Goal: Contribute content: Add original content to the website for others to see

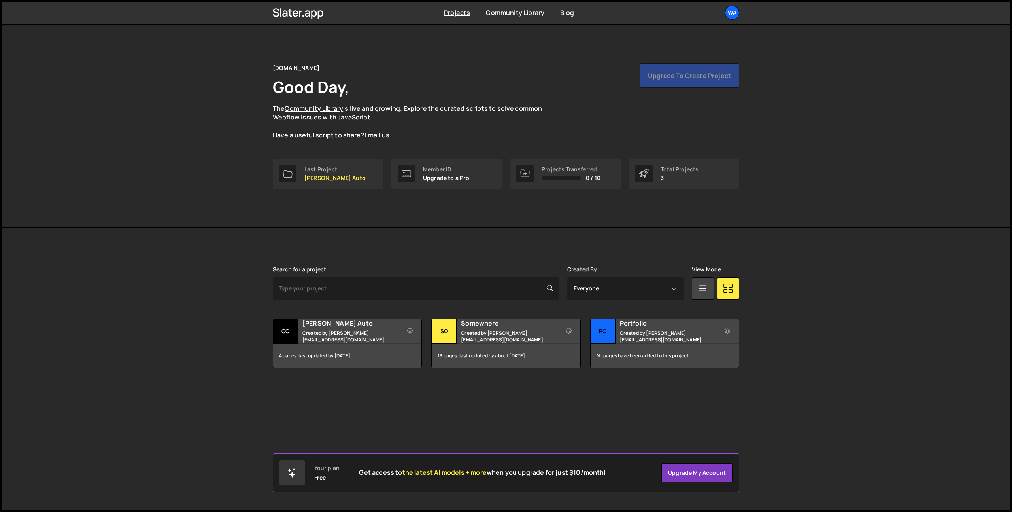
click at [342, 330] on div "Cox Auto Created by shaunheath@ymail.com" at bounding box center [347, 331] width 148 height 25
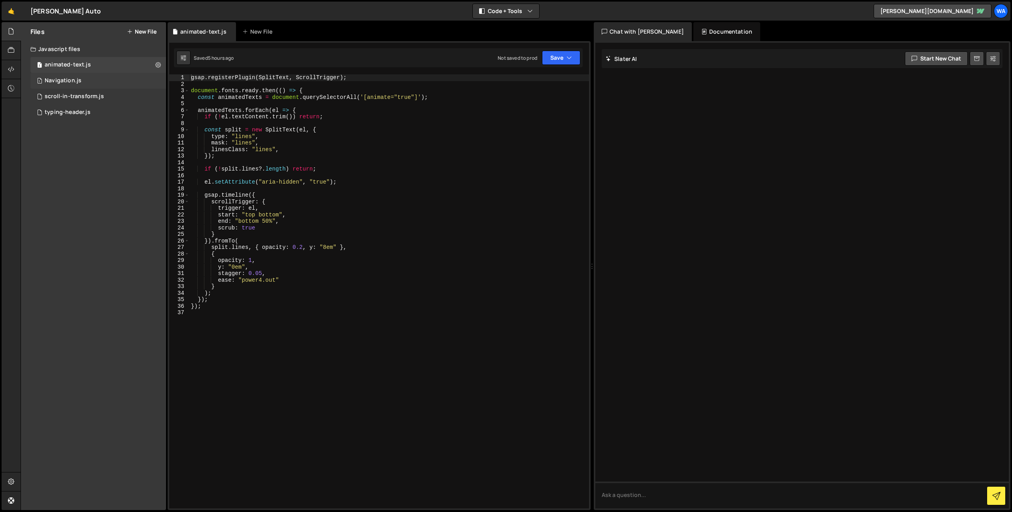
click at [85, 81] on div "1 Navigation.js 0" at bounding box center [98, 81] width 136 height 16
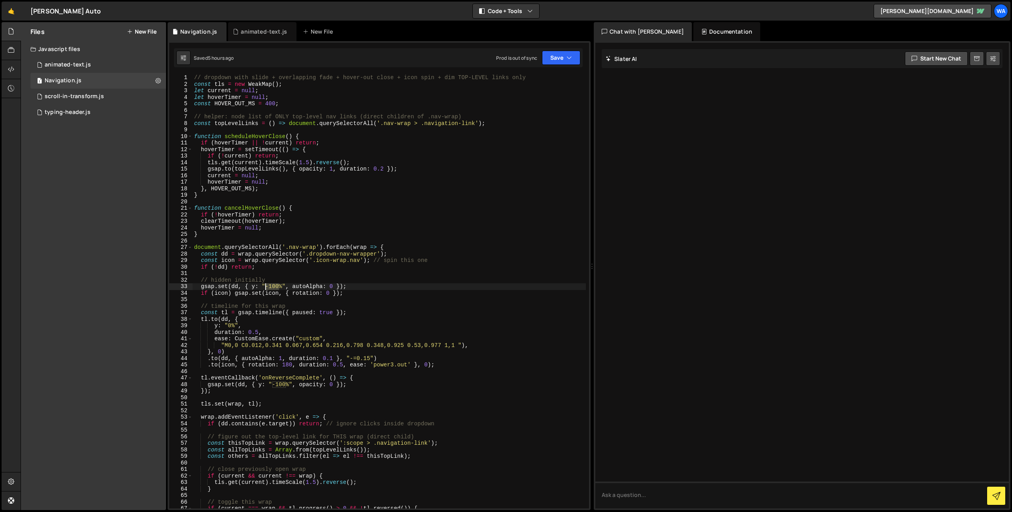
drag, startPoint x: 278, startPoint y: 287, endPoint x: 269, endPoint y: 288, distance: 9.5
click at [267, 287] on div "// dropdown with slide + overlapping fade + hover-out close + icon spin + dim T…" at bounding box center [389, 297] width 393 height 447
drag, startPoint x: 285, startPoint y: 383, endPoint x: 278, endPoint y: 385, distance: 7.7
click at [274, 384] on div "// dropdown with slide + overlapping fade + hover-out close + icon spin + dim T…" at bounding box center [389, 297] width 393 height 447
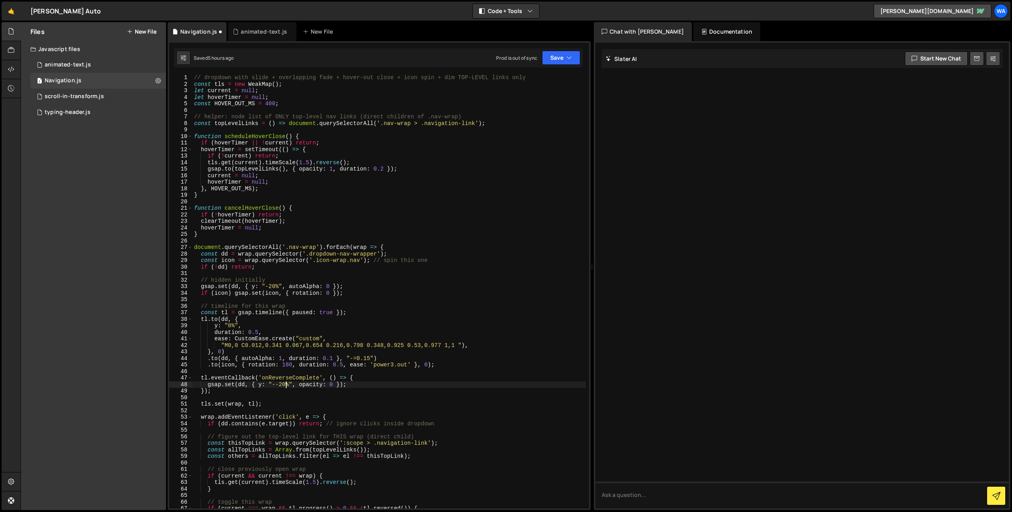
scroll to position [0, 6]
click at [276, 383] on div "// dropdown with slide + overlapping fade + hover-out close + icon spin + dim T…" at bounding box center [389, 297] width 393 height 447
click at [556, 63] on button "Save" at bounding box center [561, 58] width 38 height 14
click at [539, 80] on div "Save to Staging S" at bounding box center [534, 77] width 82 height 8
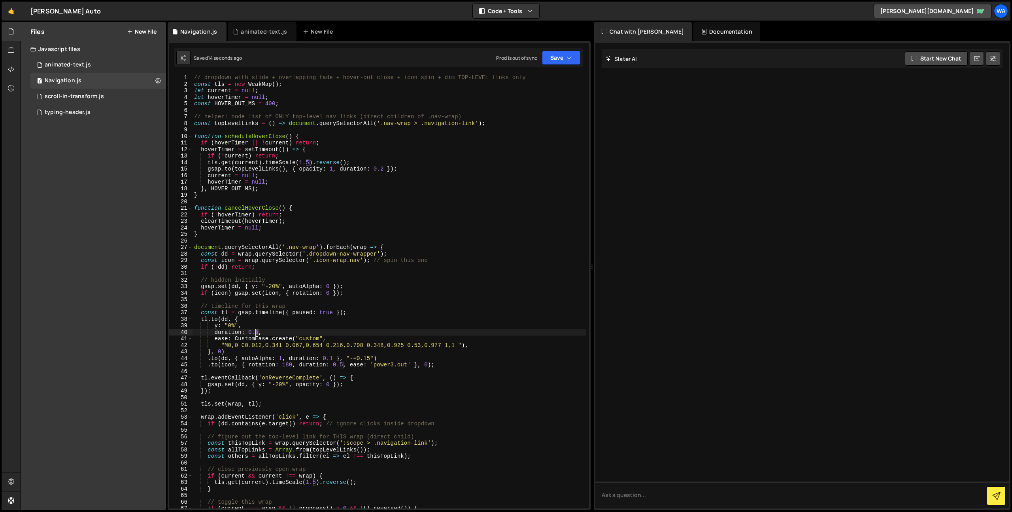
drag, startPoint x: 258, startPoint y: 332, endPoint x: 264, endPoint y: 340, distance: 10.4
click at [255, 332] on div "// dropdown with slide + overlapping fade + hover-out close + icon spin + dim T…" at bounding box center [389, 297] width 393 height 447
drag, startPoint x: 289, startPoint y: 326, endPoint x: 294, endPoint y: 329, distance: 6.9
click at [290, 327] on div "// dropdown with slide + overlapping fade + hover-out close + icon spin + dim T…" at bounding box center [389, 297] width 393 height 447
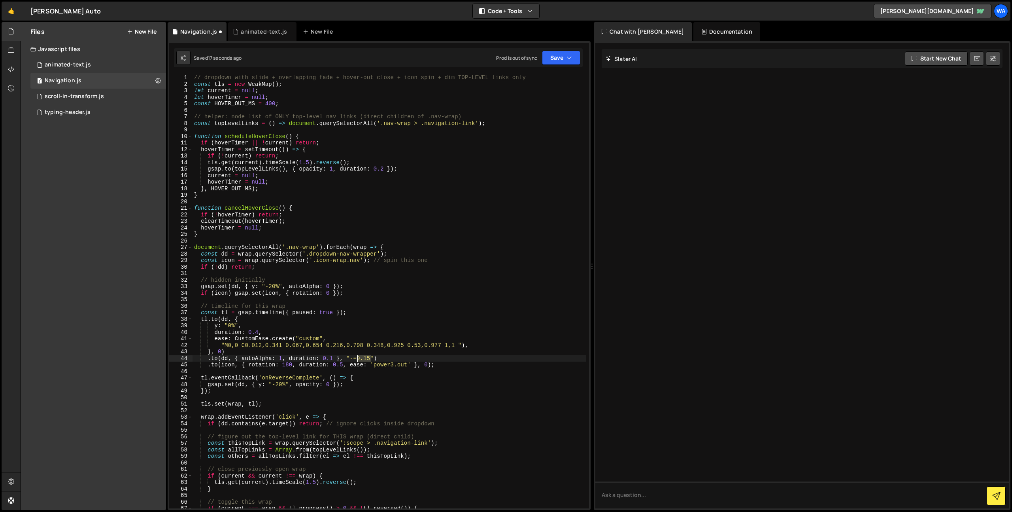
drag, startPoint x: 368, startPoint y: 359, endPoint x: 358, endPoint y: 359, distance: 10.7
click at [357, 359] on div "// dropdown with slide + overlapping fade + hover-out close + icon spin + dim T…" at bounding box center [389, 297] width 393 height 447
type textarea ".to(dd, { autoAlpha: 1, duration: 0.1 }, "-=0.35")"
drag, startPoint x: 547, startPoint y: 60, endPoint x: 543, endPoint y: 68, distance: 8.3
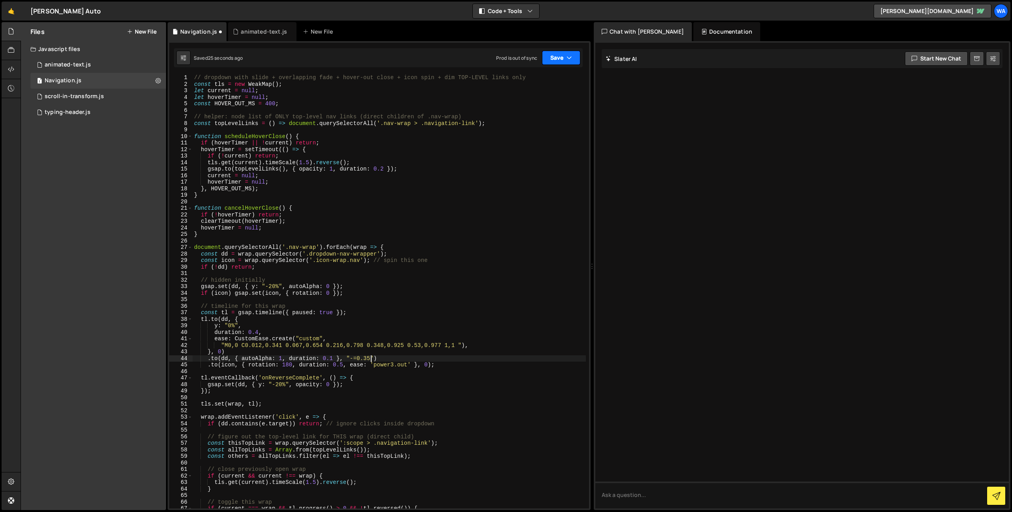
click at [548, 61] on button "Save" at bounding box center [561, 58] width 38 height 14
drag, startPoint x: 540, startPoint y: 72, endPoint x: 533, endPoint y: 77, distance: 8.5
click at [540, 72] on button "Save to Staging S Saved 26 seconds ago" at bounding box center [534, 82] width 95 height 26
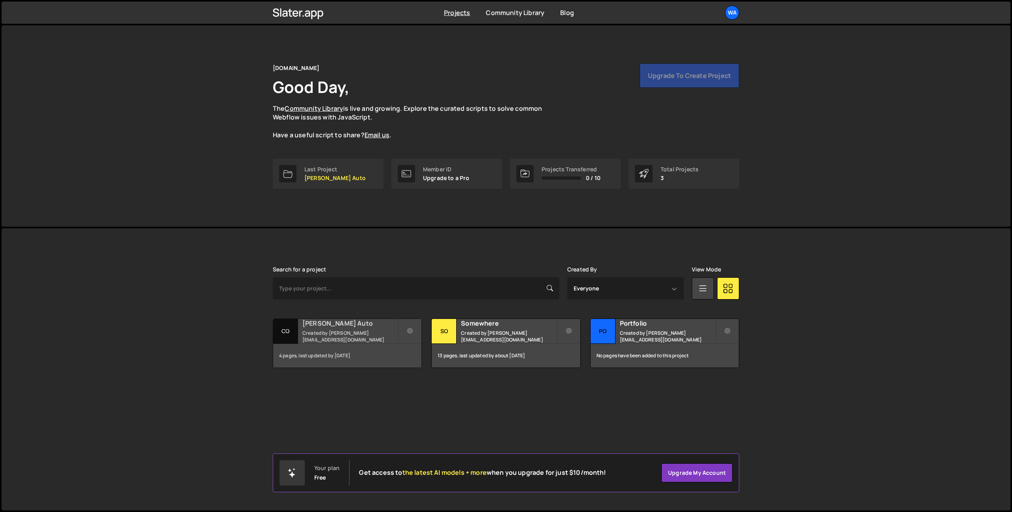
click at [318, 327] on h2 "[PERSON_NAME] Auto" at bounding box center [349, 323] width 95 height 9
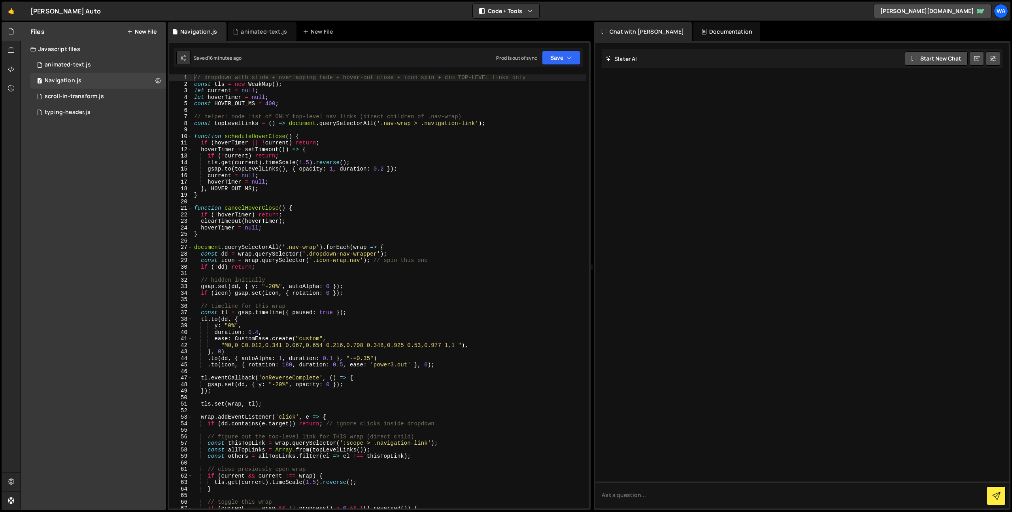
click at [146, 28] on button "New File" at bounding box center [142, 31] width 30 height 6
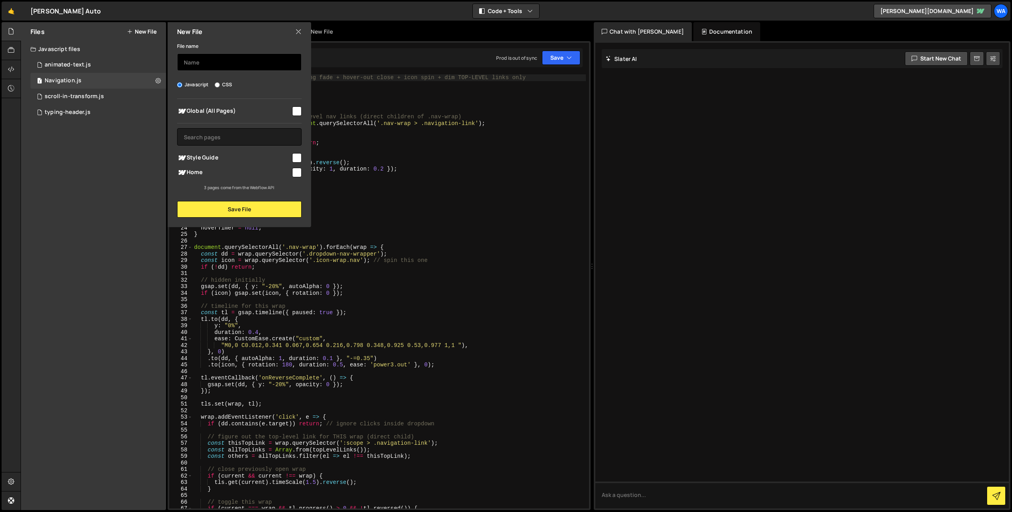
click at [200, 61] on input "text" at bounding box center [239, 61] width 125 height 17
type input "accordian"
drag, startPoint x: 296, startPoint y: 112, endPoint x: 294, endPoint y: 120, distance: 7.7
click at [296, 112] on input "checkbox" at bounding box center [296, 110] width 9 height 9
checkbox input "true"
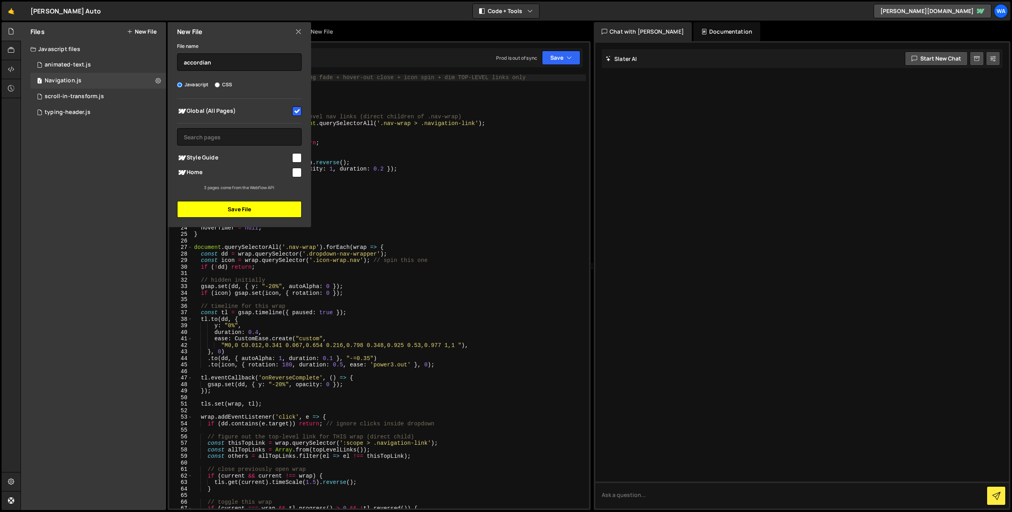
click at [270, 209] on button "Save File" at bounding box center [239, 209] width 125 height 17
click at [231, 209] on button "Save File" at bounding box center [239, 209] width 125 height 17
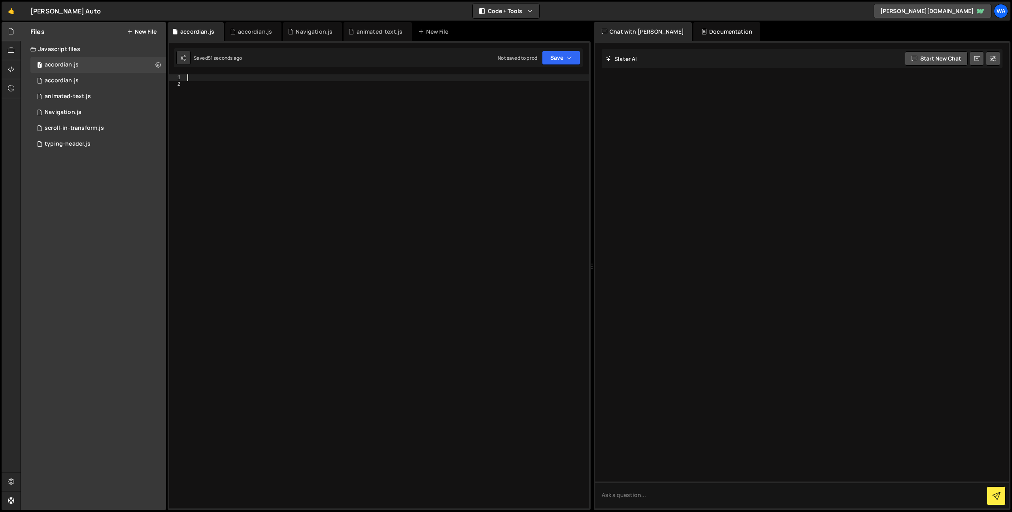
click at [292, 80] on div at bounding box center [387, 297] width 403 height 447
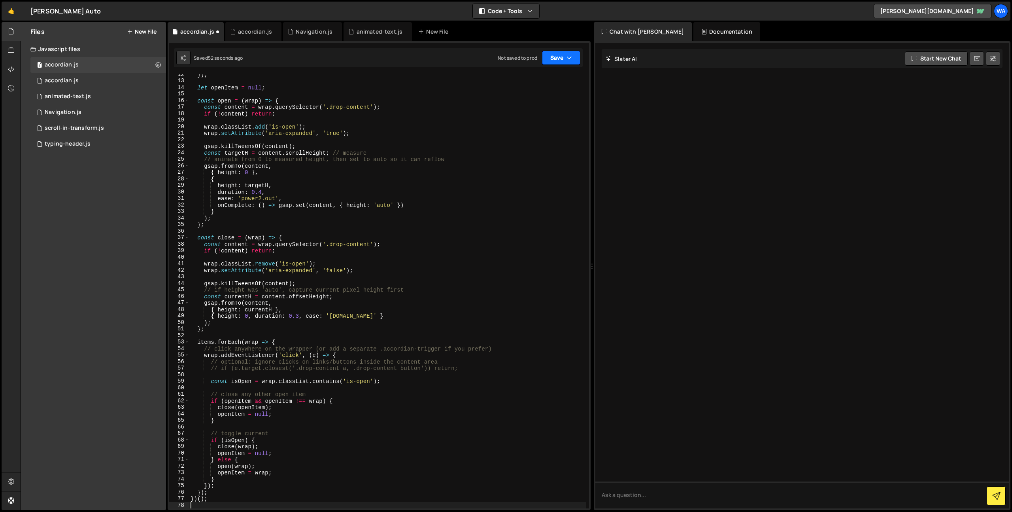
click at [556, 60] on button "Save" at bounding box center [561, 58] width 38 height 14
click at [549, 76] on div "Save to Staging S" at bounding box center [534, 77] width 82 height 8
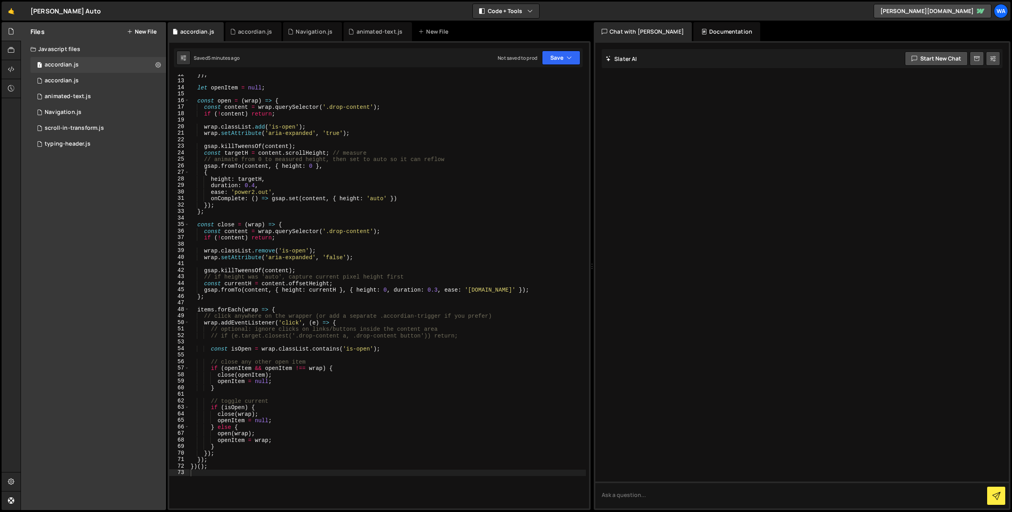
click at [417, 256] on div "}) ; let openItem = null ; const open = ( wrap ) => { const content = wrap . qu…" at bounding box center [387, 294] width 397 height 447
type textarea "})();"
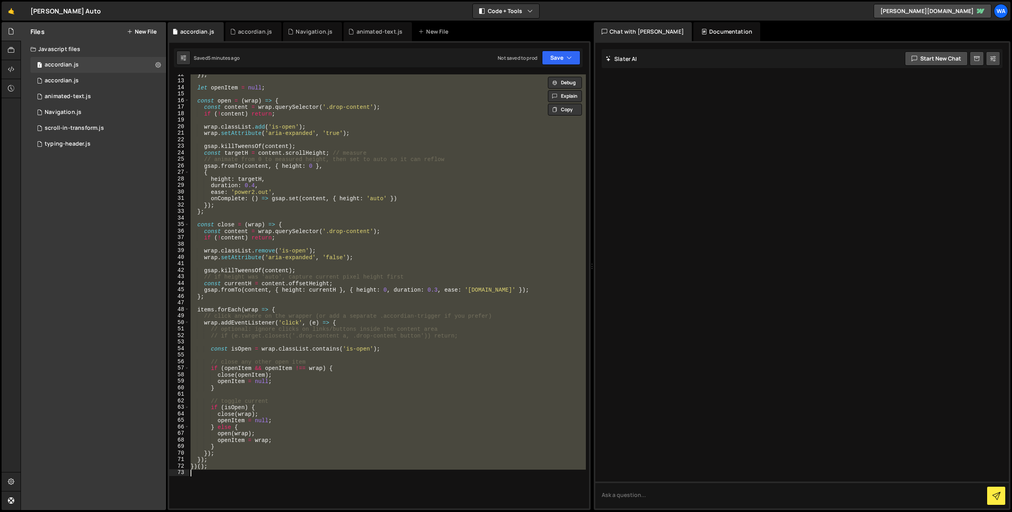
paste textarea
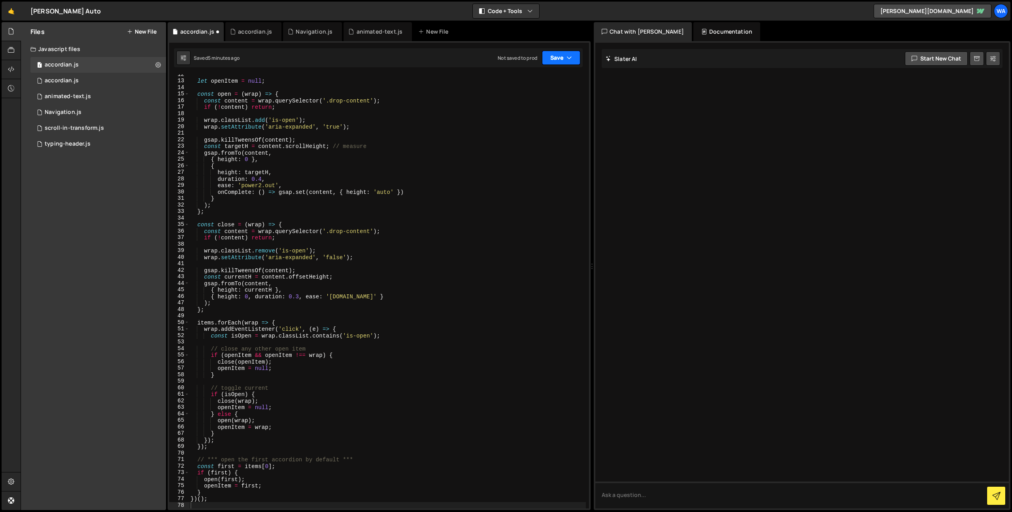
drag, startPoint x: 551, startPoint y: 61, endPoint x: 541, endPoint y: 79, distance: 20.2
click at [551, 62] on button "Save" at bounding box center [561, 58] width 38 height 14
click at [538, 83] on div "5 minutes ago" at bounding box center [522, 85] width 31 height 7
